Goal: Task Accomplishment & Management: Use online tool/utility

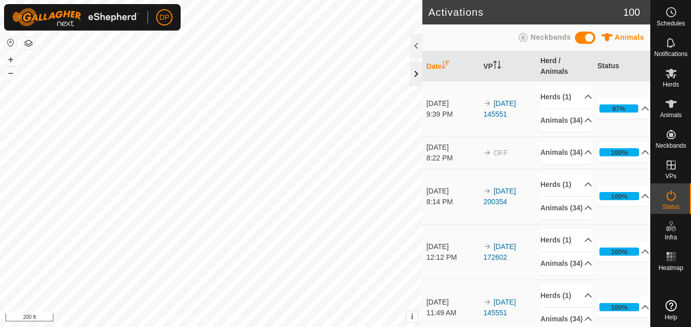
click at [417, 72] on div at bounding box center [416, 74] width 12 height 24
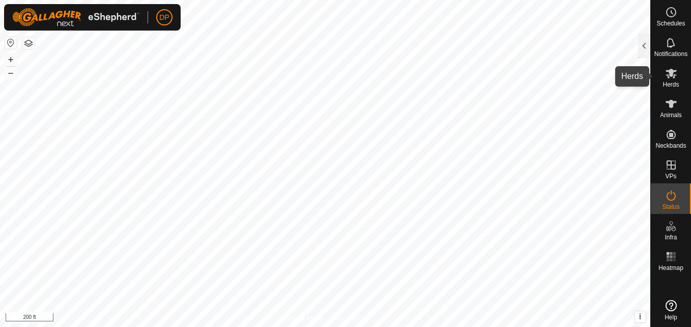
click at [675, 74] on icon at bounding box center [671, 73] width 12 height 12
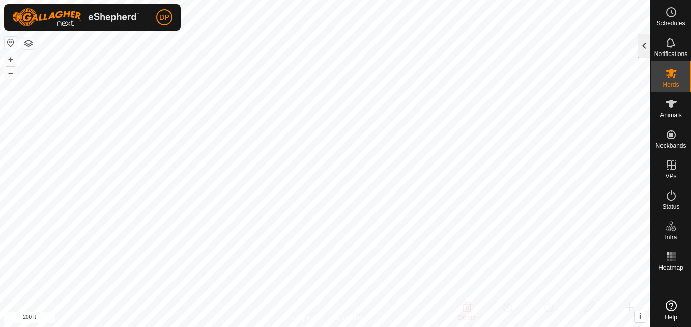
click at [646, 43] on div at bounding box center [644, 46] width 12 height 24
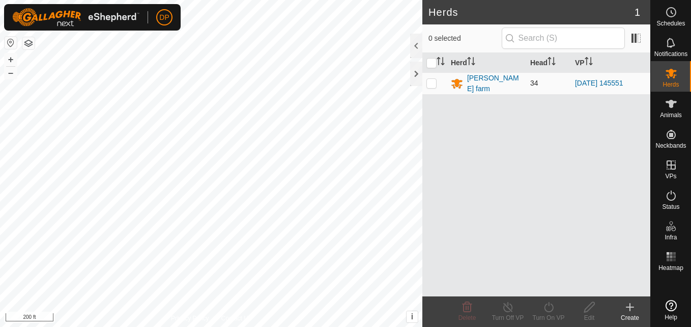
click at [432, 81] on p-checkbox at bounding box center [431, 83] width 10 height 8
checkbox input "true"
click at [432, 81] on p-checkbox at bounding box center [431, 83] width 10 height 8
checkbox input "false"
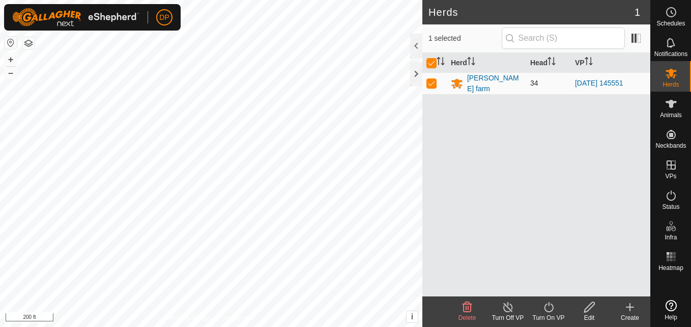
checkbox input "false"
click at [432, 81] on p-checkbox at bounding box center [431, 83] width 10 height 8
checkbox input "true"
click at [547, 308] on icon at bounding box center [548, 307] width 13 height 12
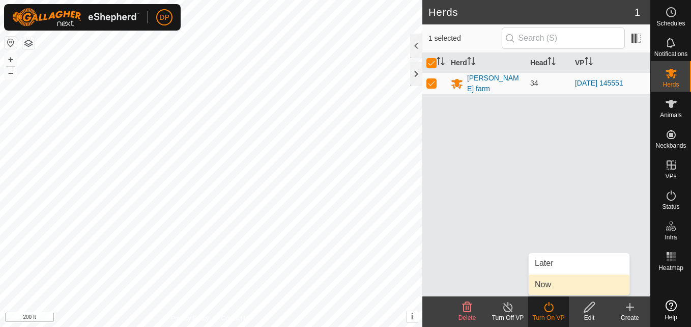
click at [552, 287] on link "Now" at bounding box center [579, 284] width 101 height 20
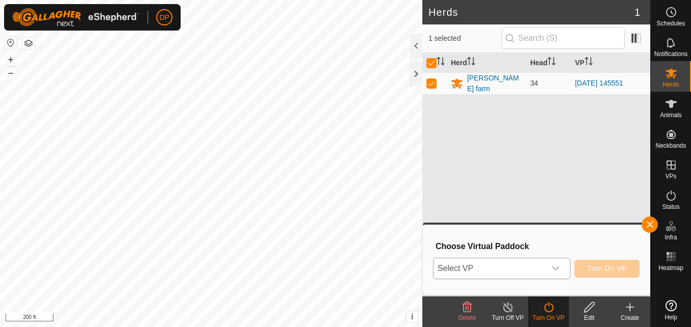
click at [559, 268] on icon "dropdown trigger" at bounding box center [555, 268] width 8 height 8
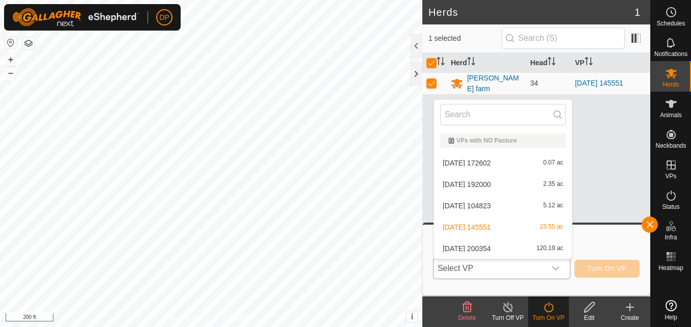
click at [512, 163] on li "2025-06-20 172602 0.07 ac" at bounding box center [503, 163] width 138 height 20
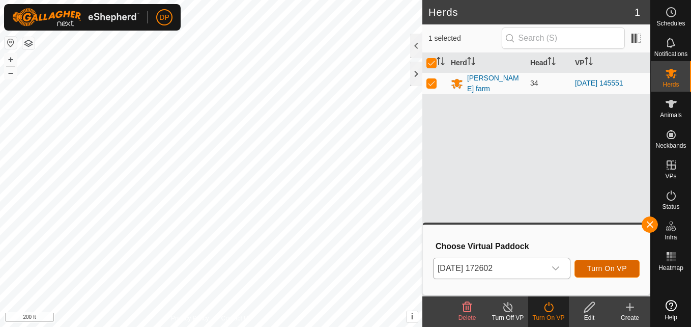
click at [601, 267] on span "Turn On VP" at bounding box center [607, 268] width 40 height 8
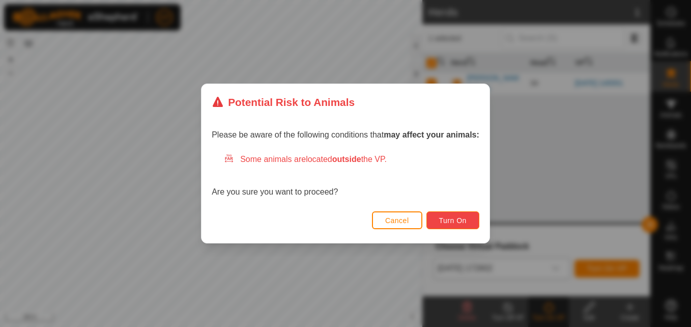
click at [444, 221] on span "Turn On" at bounding box center [452, 220] width 27 height 8
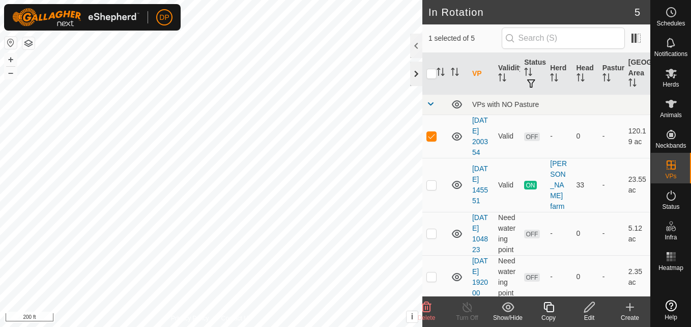
checkbox input "false"
click at [414, 70] on div at bounding box center [416, 74] width 12 height 24
